Goal: Information Seeking & Learning: Learn about a topic

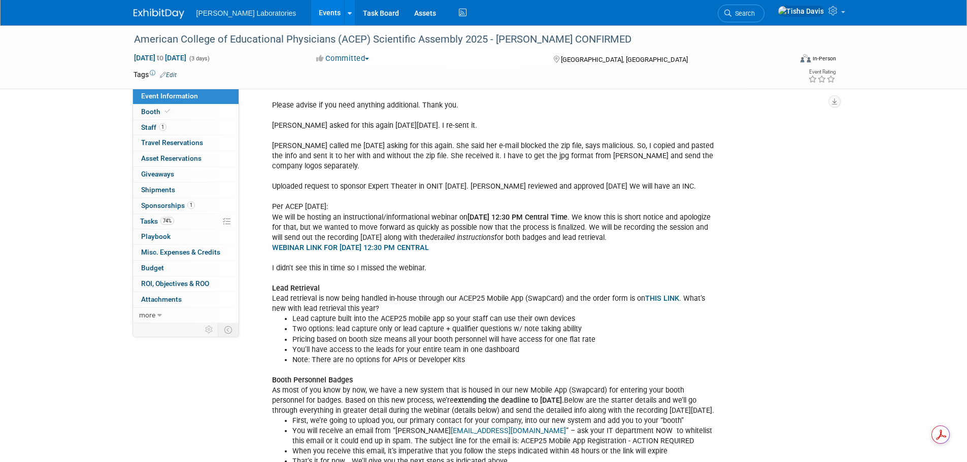
scroll to position [923, 0]
click at [311, 11] on link "Events" at bounding box center [329, 12] width 37 height 25
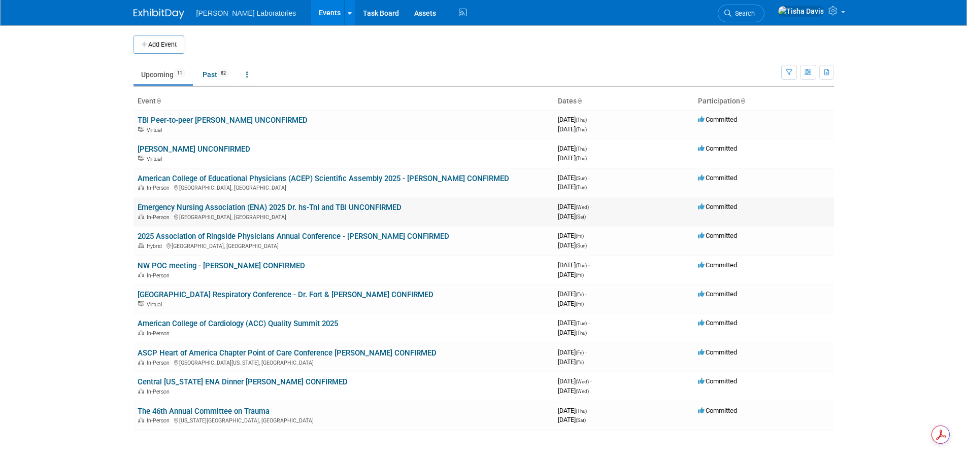
click at [251, 205] on link "Emergency Nursing Association (ENA) 2025 Dr. hs-TnI and TBI UNCONFIRMED" at bounding box center [270, 207] width 264 height 9
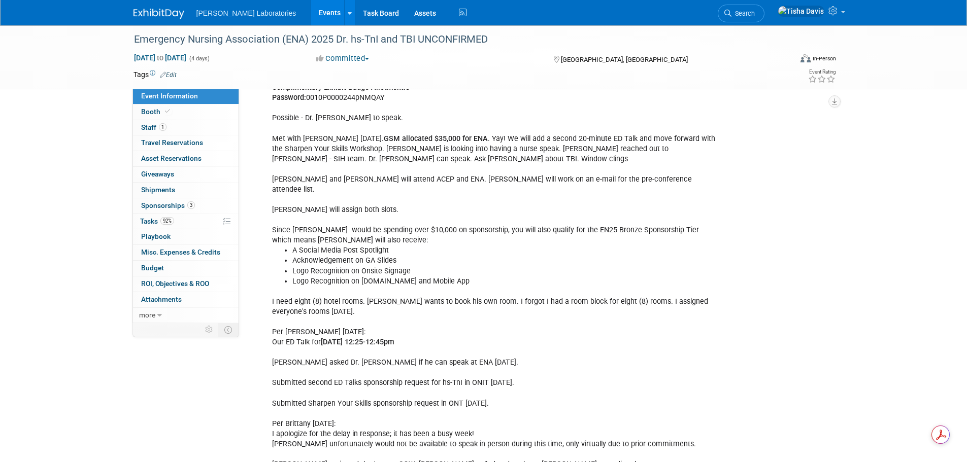
scroll to position [1675, 0]
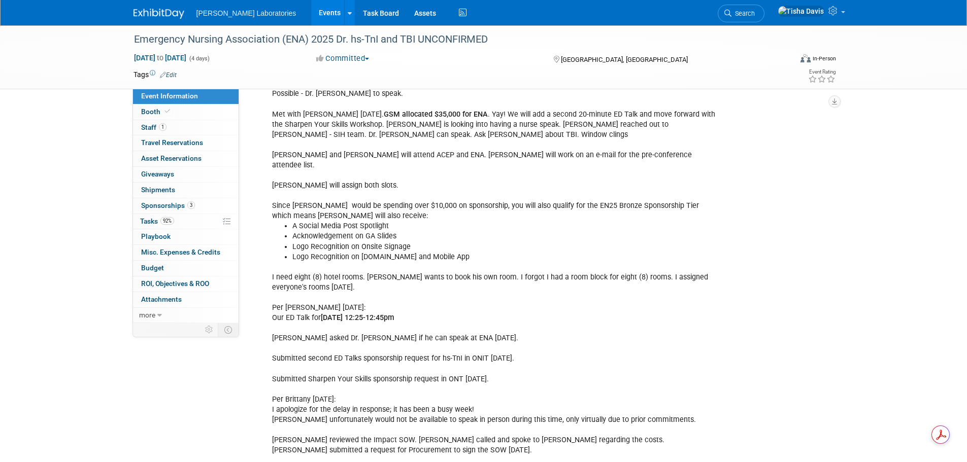
drag, startPoint x: 271, startPoint y: 286, endPoint x: 474, endPoint y: 284, distance: 202.5
copy div "Our ED Talk for [DATE] 12:25-12:45pm"
click at [147, 127] on span "Staff 1" at bounding box center [153, 127] width 25 height 8
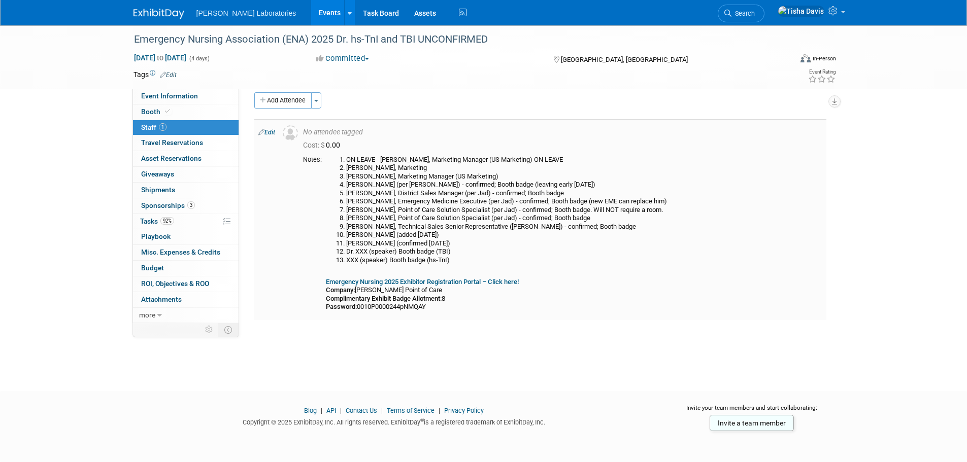
scroll to position [0, 0]
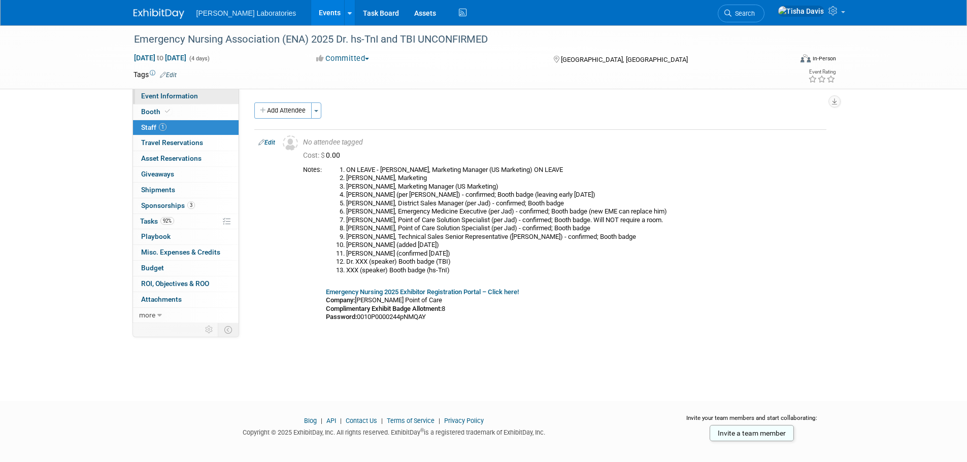
click at [178, 96] on span "Event Information" at bounding box center [169, 96] width 57 height 8
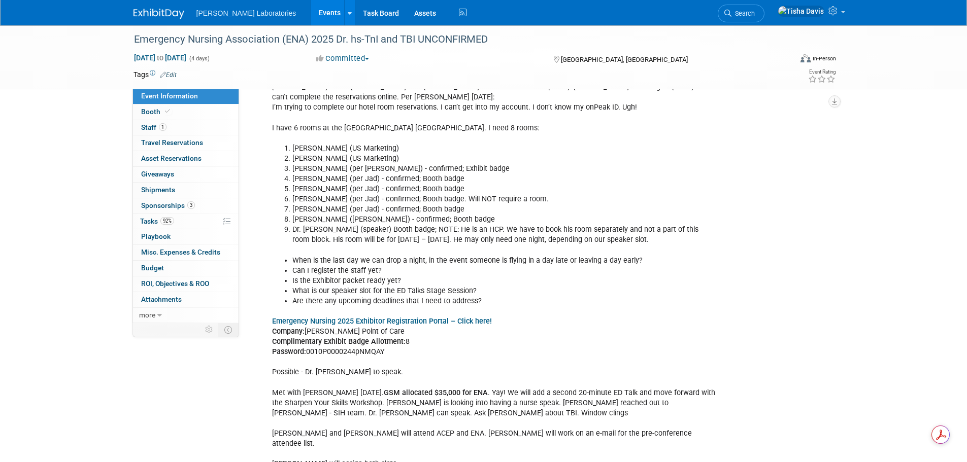
scroll to position [1357, 0]
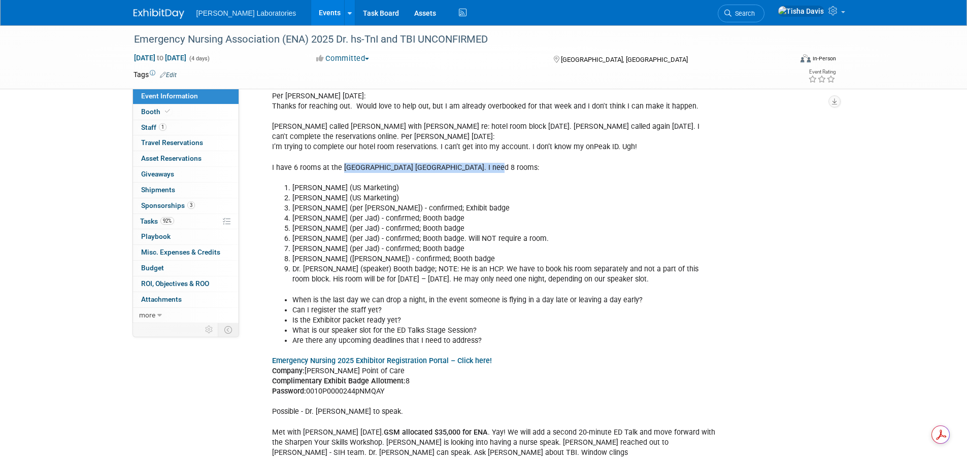
drag, startPoint x: 341, startPoint y: 144, endPoint x: 484, endPoint y: 148, distance: 143.2
copy div "[GEOGRAPHIC_DATA] [GEOGRAPHIC_DATA]."
